Goal: Task Accomplishment & Management: Complete application form

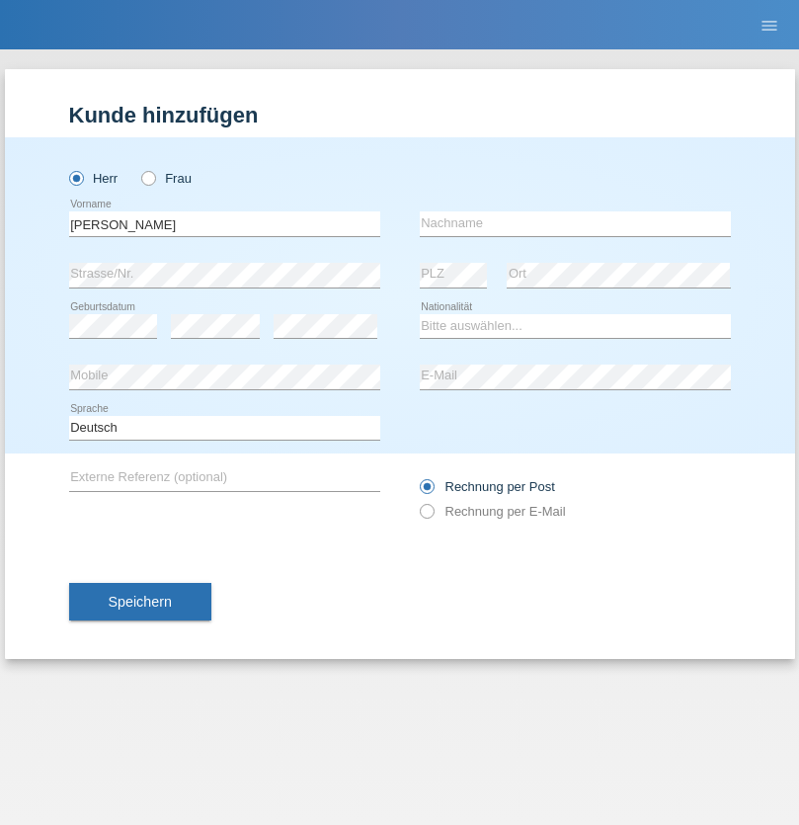
type input "Dani"
click at [575, 223] on input "text" at bounding box center [575, 223] width 311 height 25
type input "Ciurar"
select select "CH"
radio input "true"
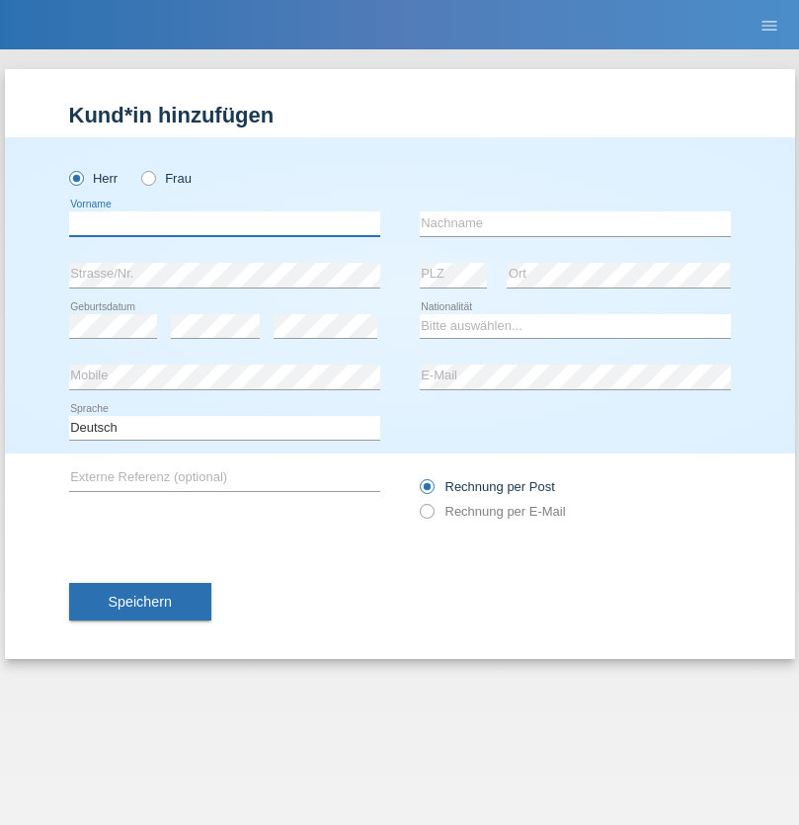
click at [224, 223] on input "text" at bounding box center [224, 223] width 311 height 25
type input "[PERSON_NAME]"
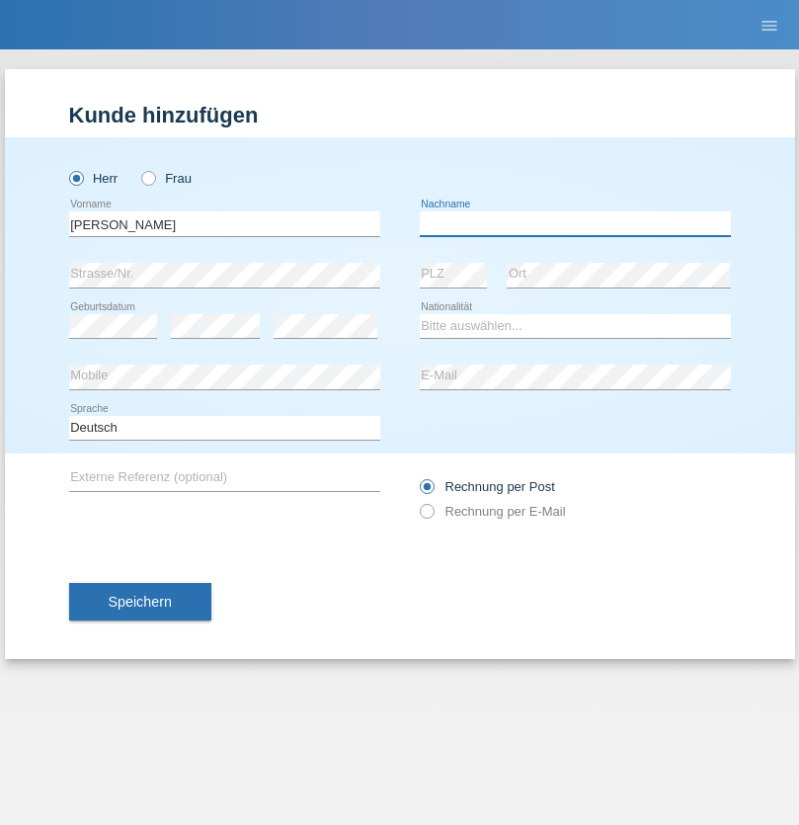
click at [575, 223] on input "text" at bounding box center [575, 223] width 311 height 25
type input "May"
select select "DE"
select select "C"
select select "27"
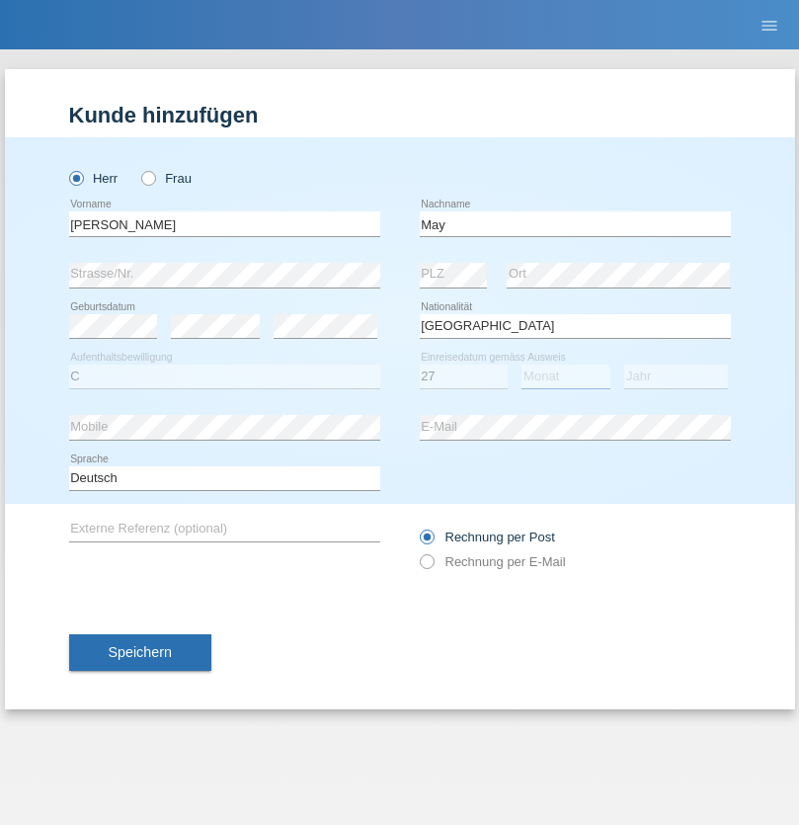
select select "04"
select select "2012"
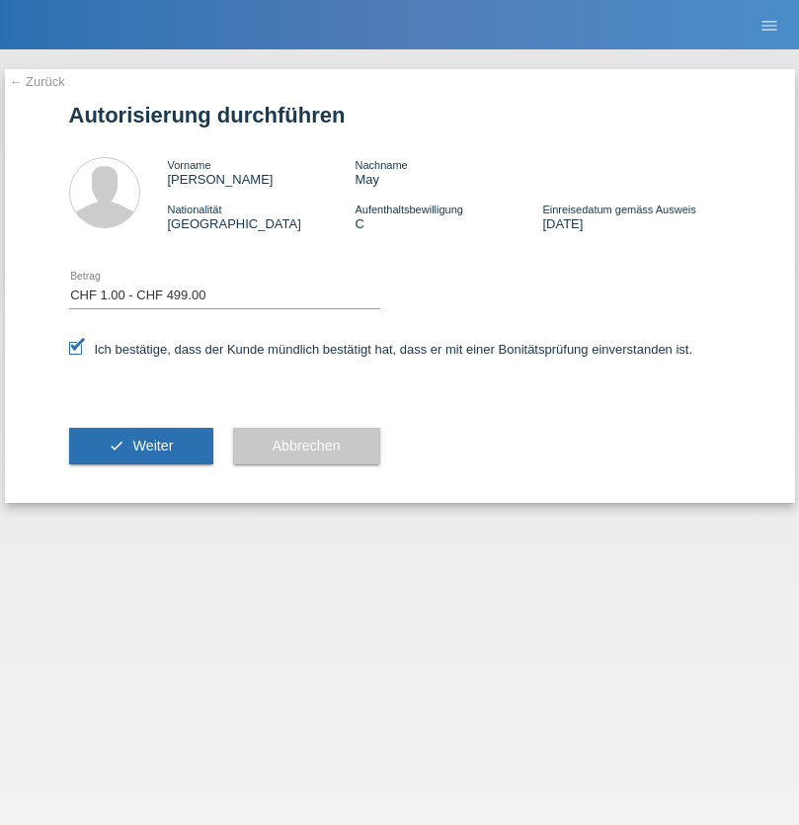
select select "1"
click at [140, 446] on span "Weiter" at bounding box center [152, 446] width 41 height 16
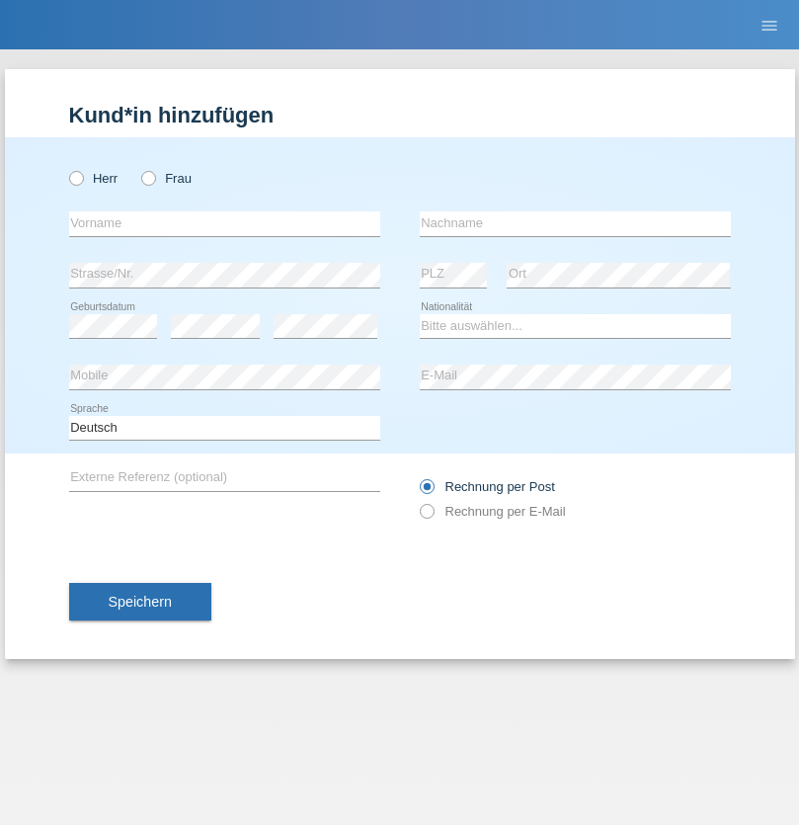
radio input "true"
click at [224, 223] on input "text" at bounding box center [224, 223] width 311 height 25
type input "[PERSON_NAME]"
click at [575, 223] on input "text" at bounding box center [575, 223] width 311 height 25
type input "May"
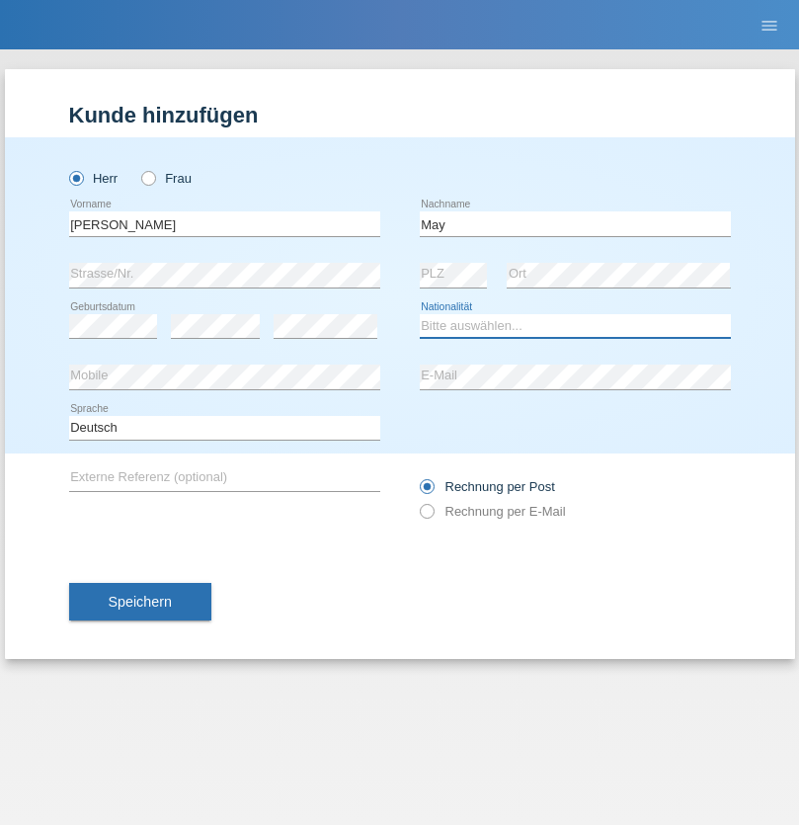
select select "DE"
select select "C"
select select "27"
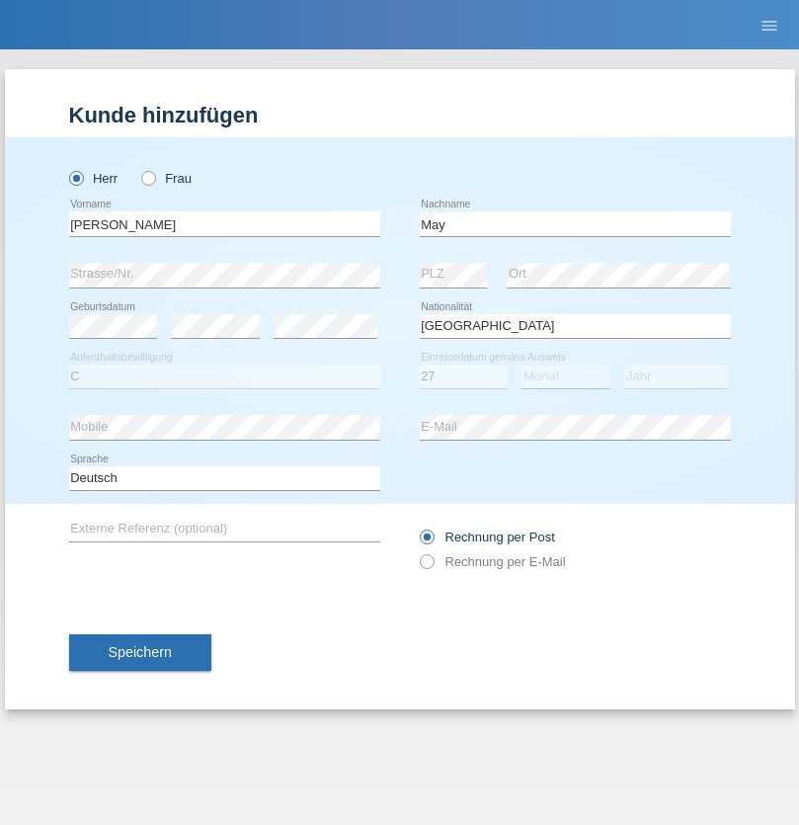
select select "04"
select select "2012"
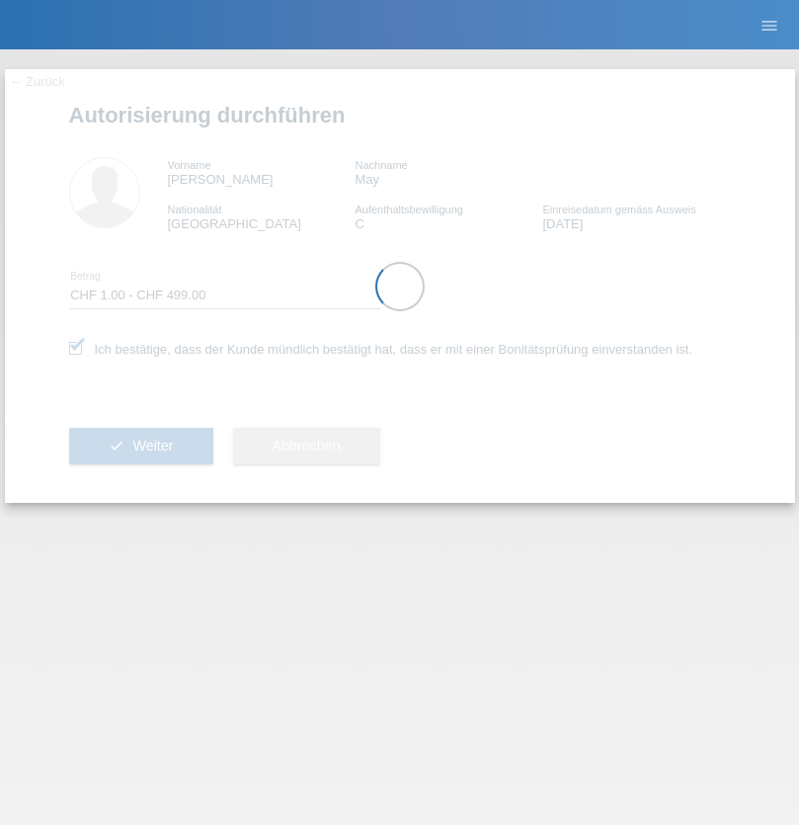
select select "1"
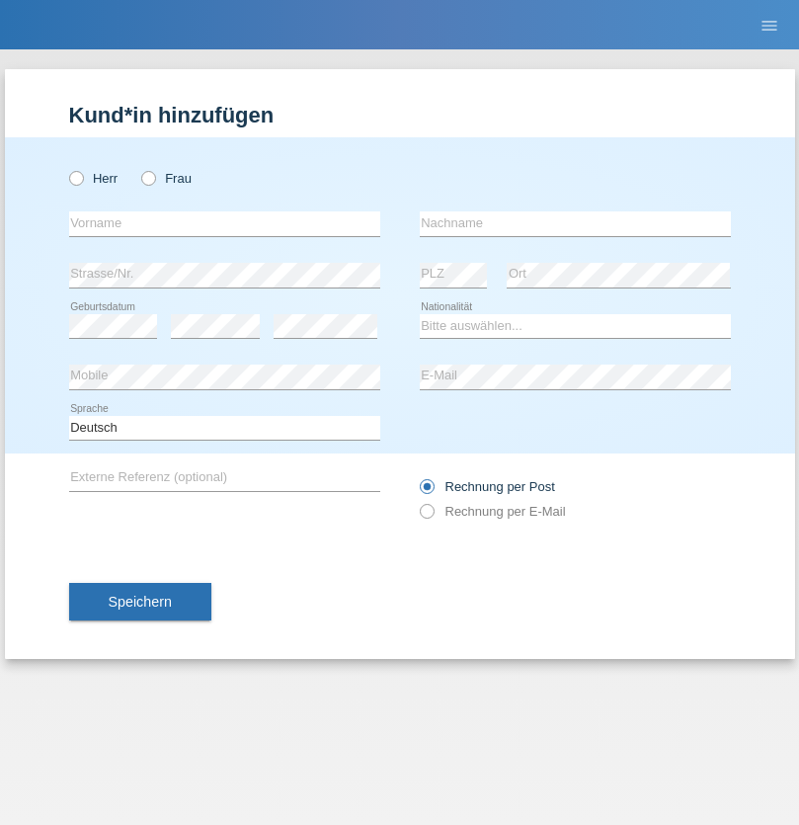
radio input "true"
click at [224, 223] on input "text" at bounding box center [224, 223] width 311 height 25
type input "Ringo"
click at [575, 223] on input "text" at bounding box center [575, 223] width 311 height 25
type input "May"
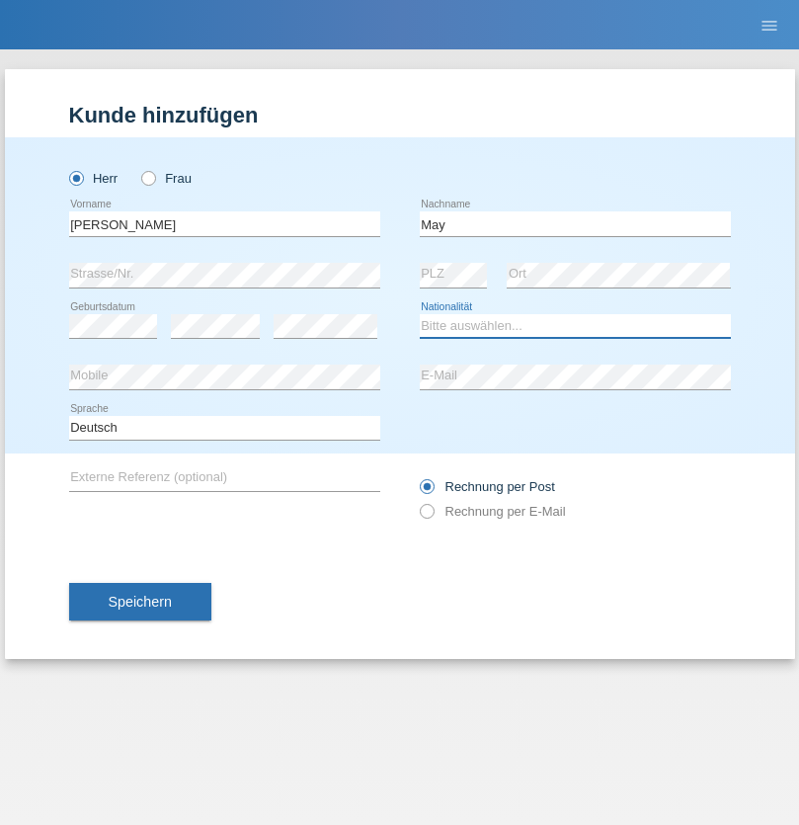
select select "DE"
select select "C"
select select "27"
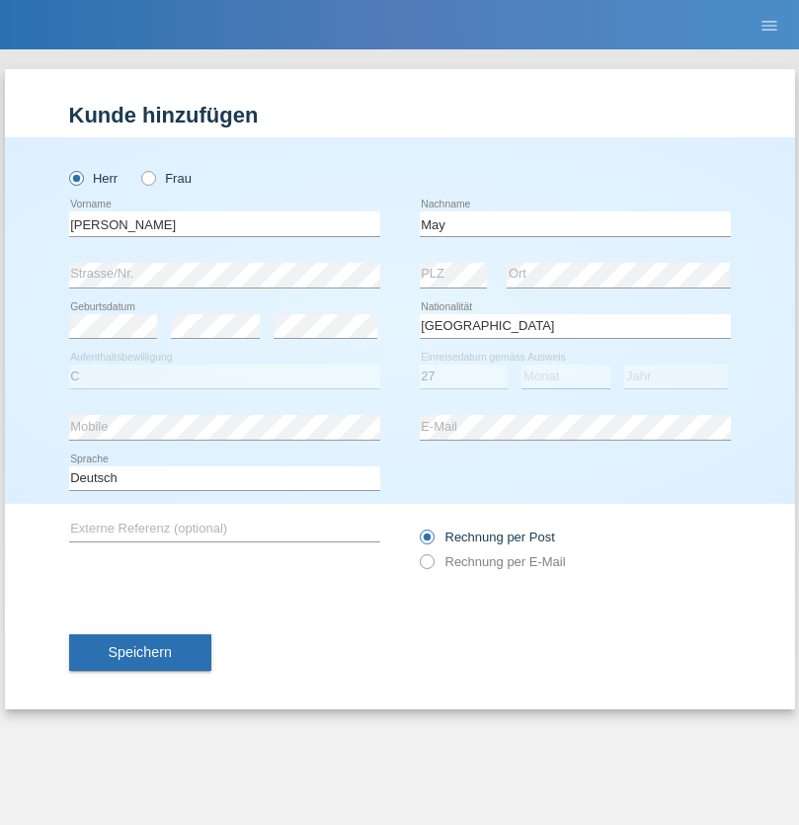
select select "01"
select select "2012"
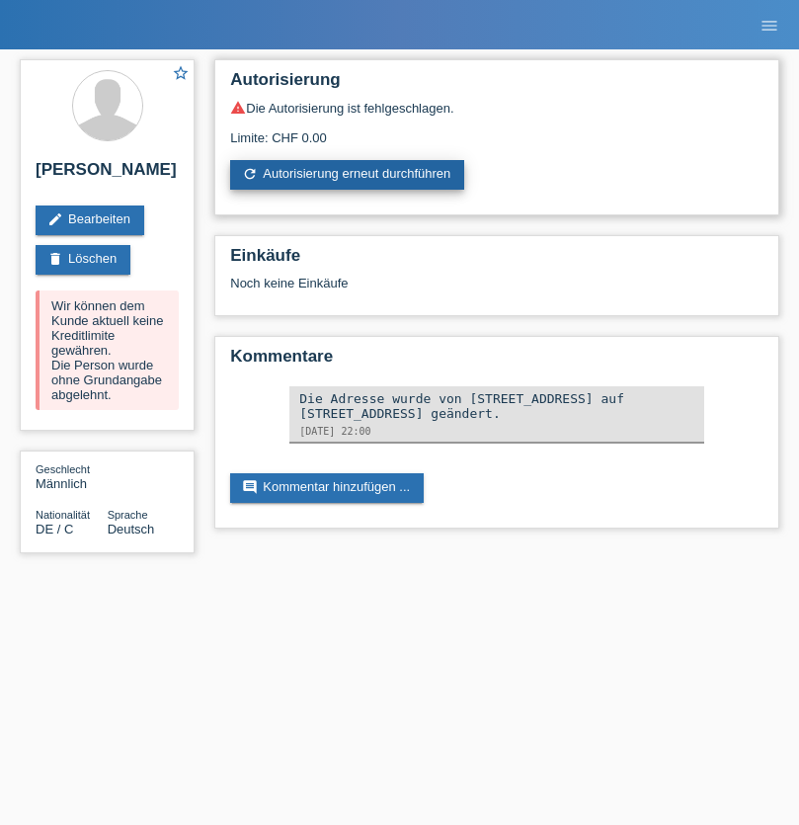
click at [349, 175] on link "refresh Autorisierung erneut durchführen" at bounding box center [347, 175] width 234 height 30
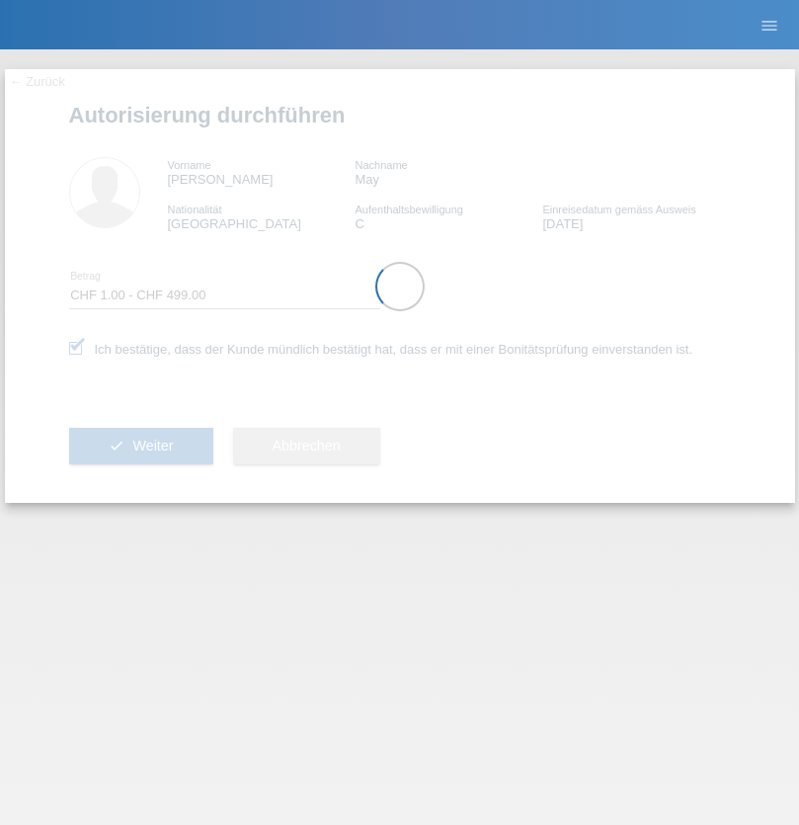
select select "1"
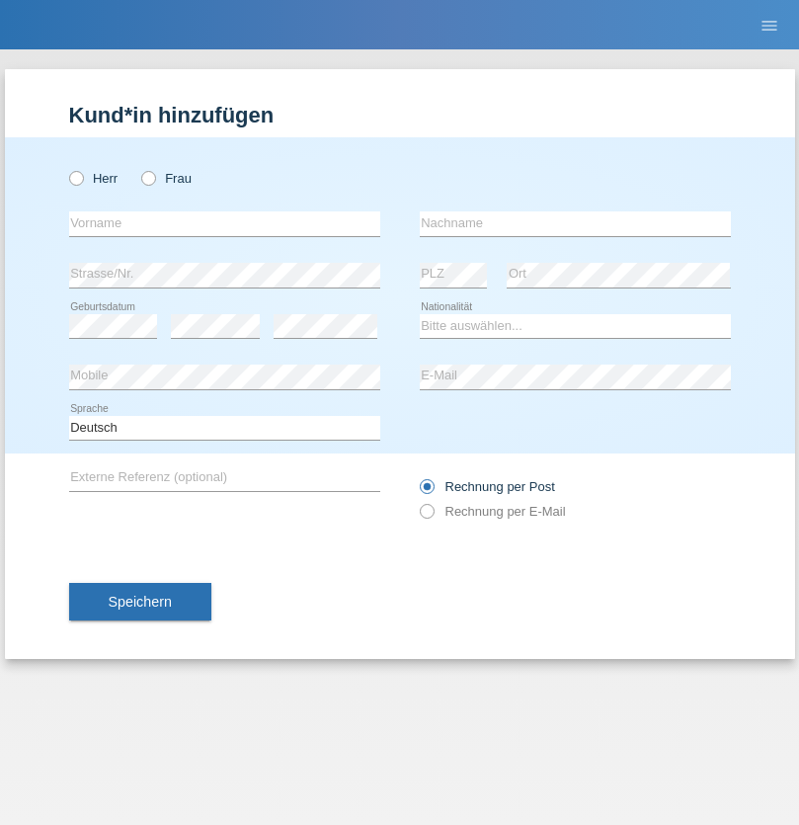
radio input "true"
click at [224, 223] on input "text" at bounding box center [224, 223] width 311 height 25
type input "Fatos"
click at [575, 223] on input "text" at bounding box center [575, 223] width 311 height 25
type input "Cukaj"
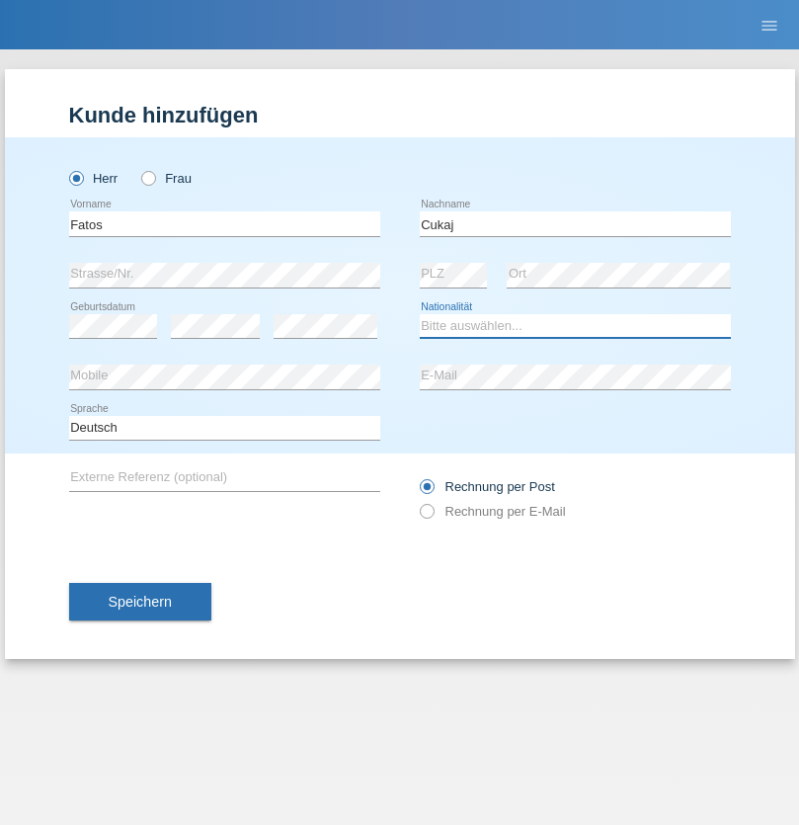
select select "XK"
select select "C"
select select "01"
select select "12"
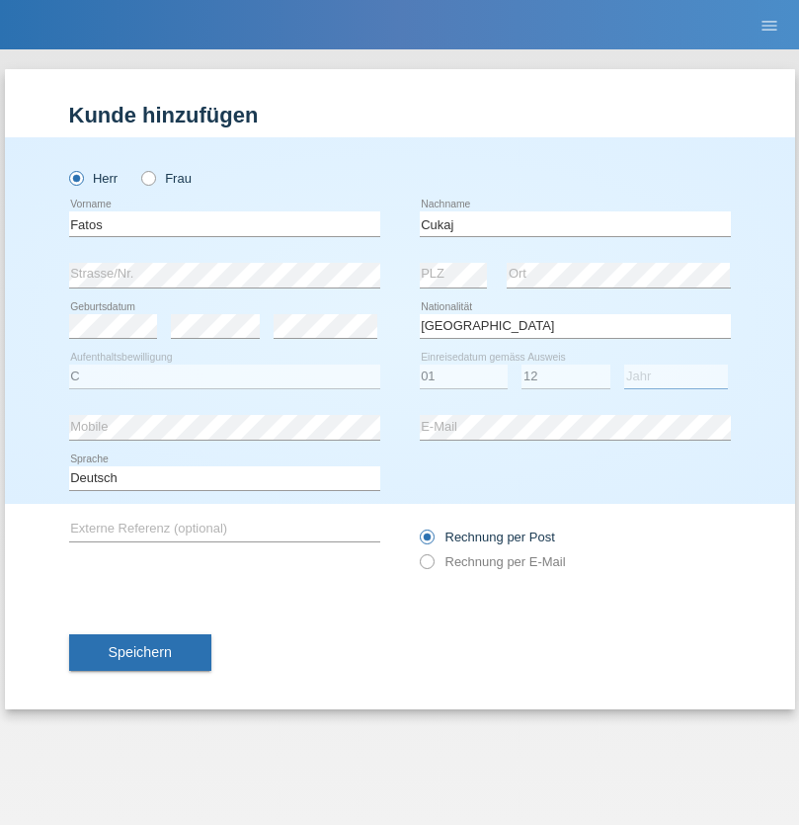
select select "2015"
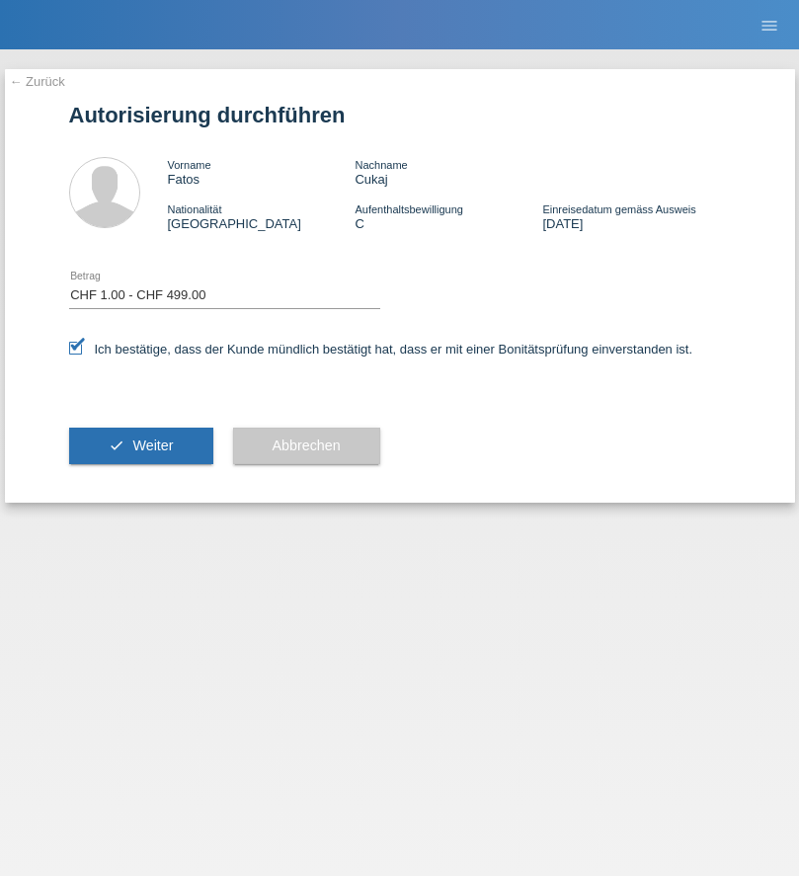
select select "1"
click at [140, 446] on span "Weiter" at bounding box center [152, 446] width 41 height 16
